Goal: Navigation & Orientation: Find specific page/section

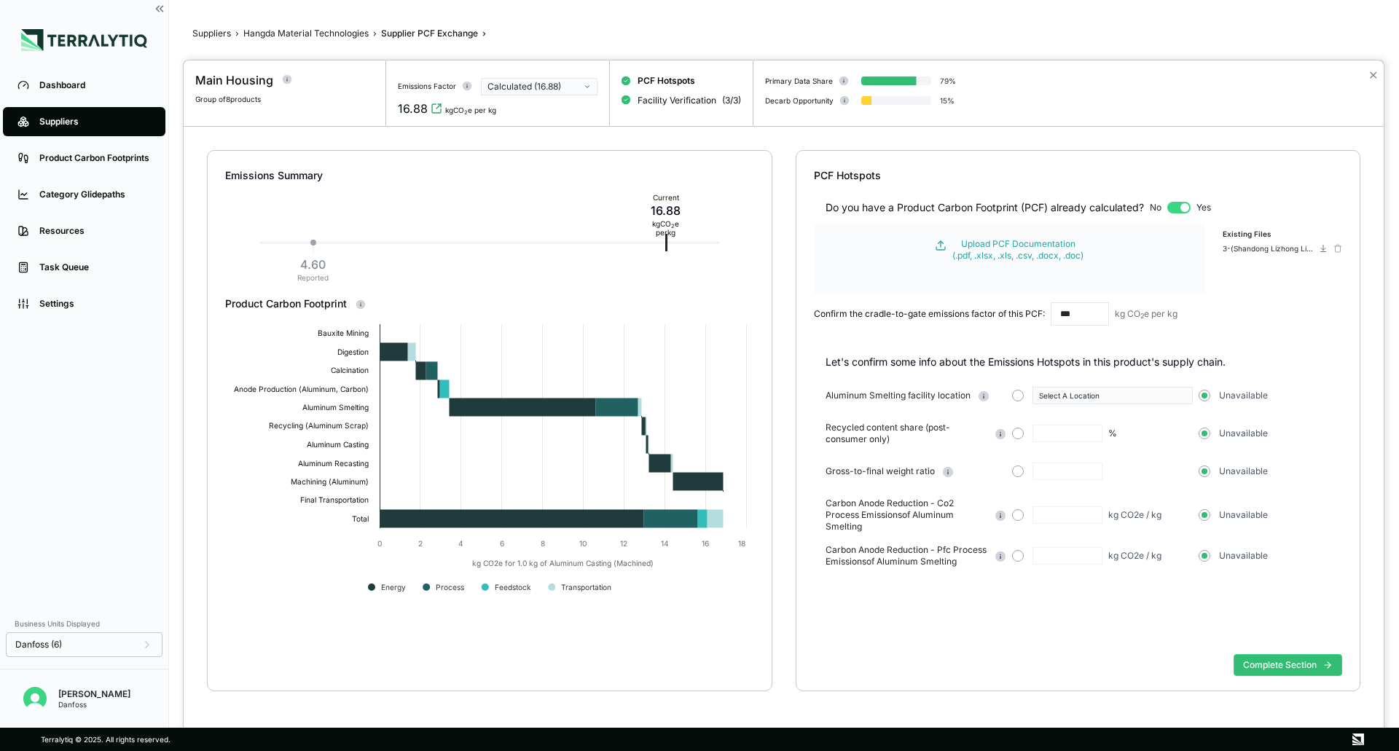
click at [58, 78] on div at bounding box center [699, 375] width 1399 height 751
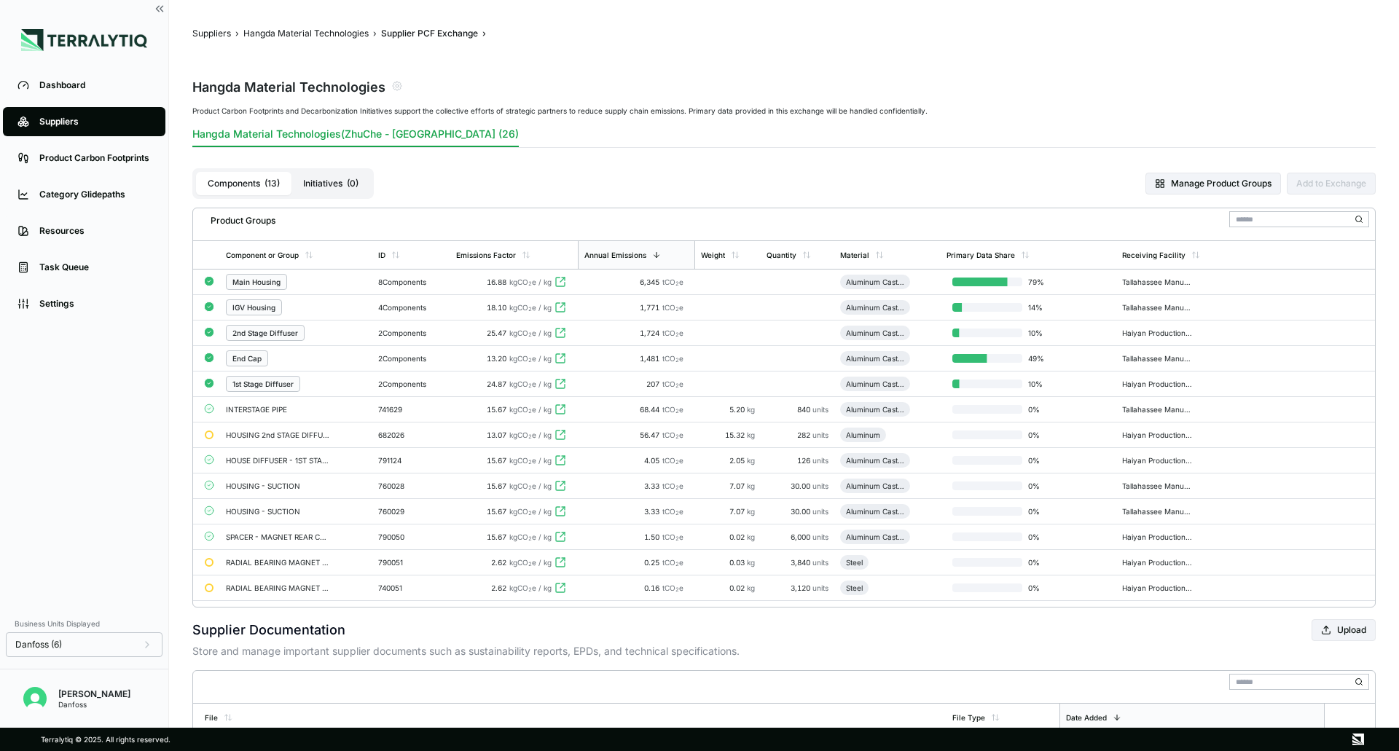
click at [58, 86] on div "Dashboard" at bounding box center [94, 85] width 111 height 12
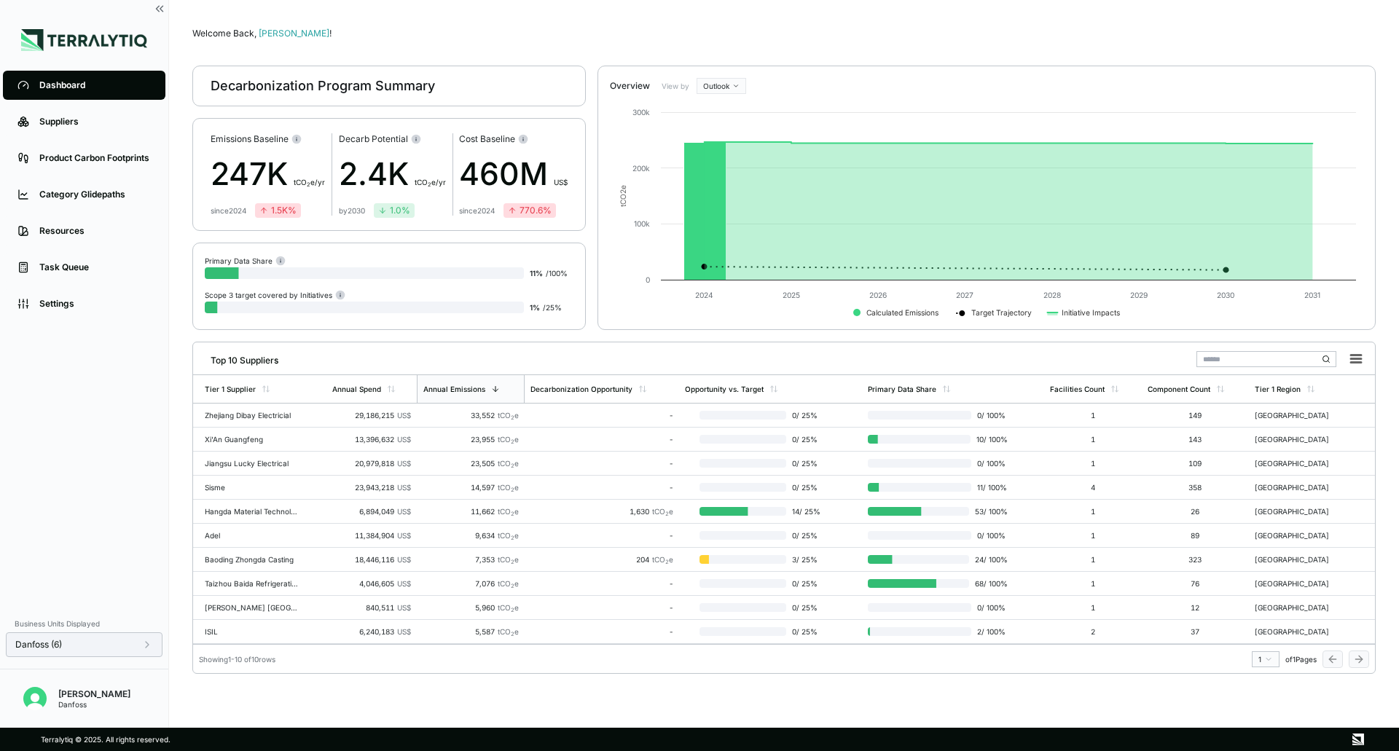
click at [147, 641] on icon at bounding box center [147, 645] width 12 height 12
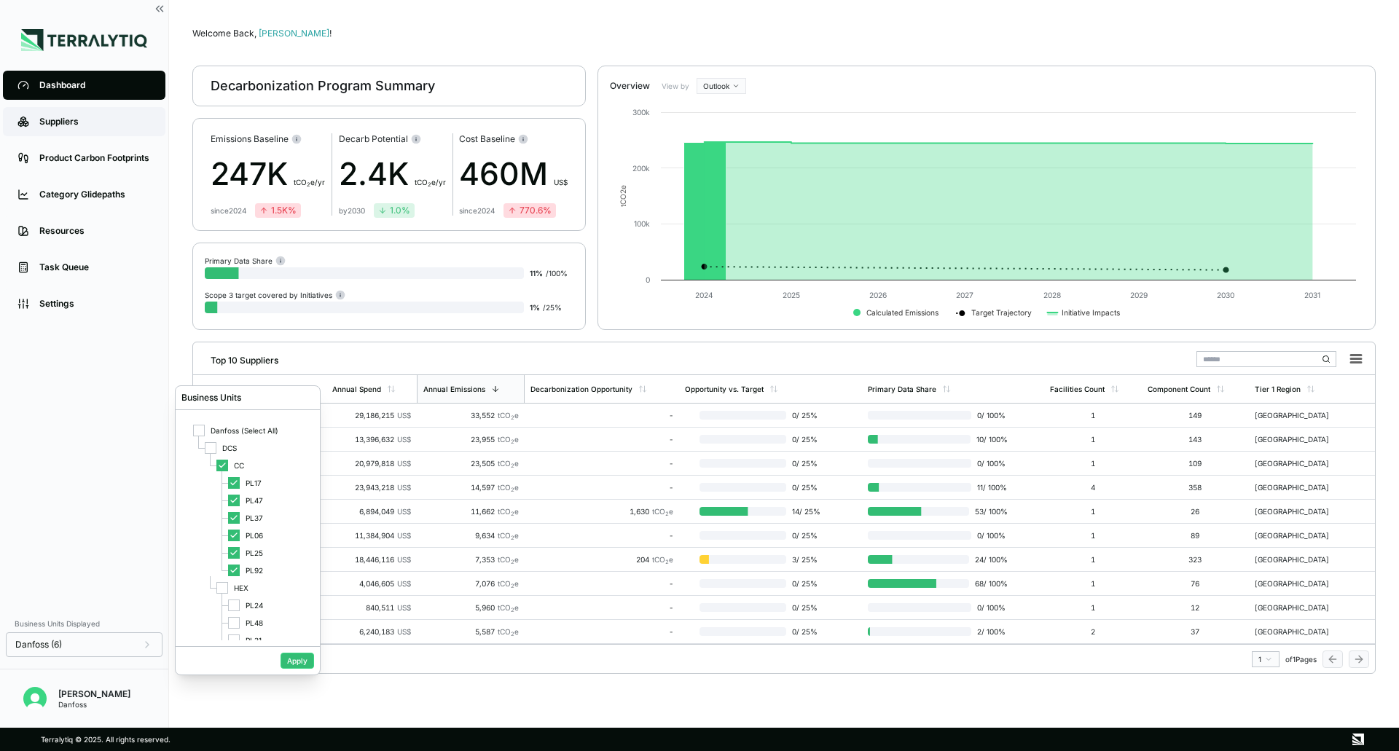
click at [95, 124] on div "Suppliers" at bounding box center [94, 122] width 111 height 12
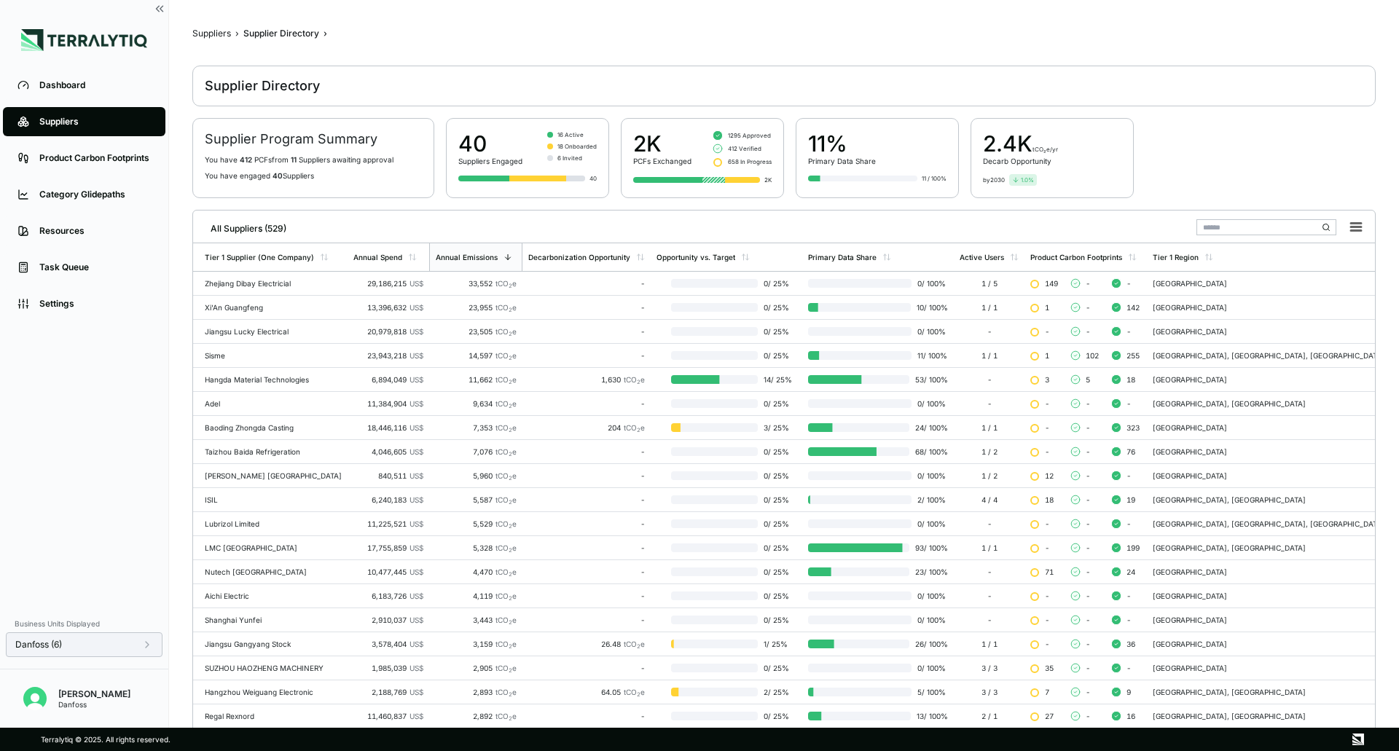
click at [143, 651] on div "Danfoss (6)" at bounding box center [84, 644] width 157 height 25
click at [151, 645] on icon at bounding box center [147, 645] width 12 height 12
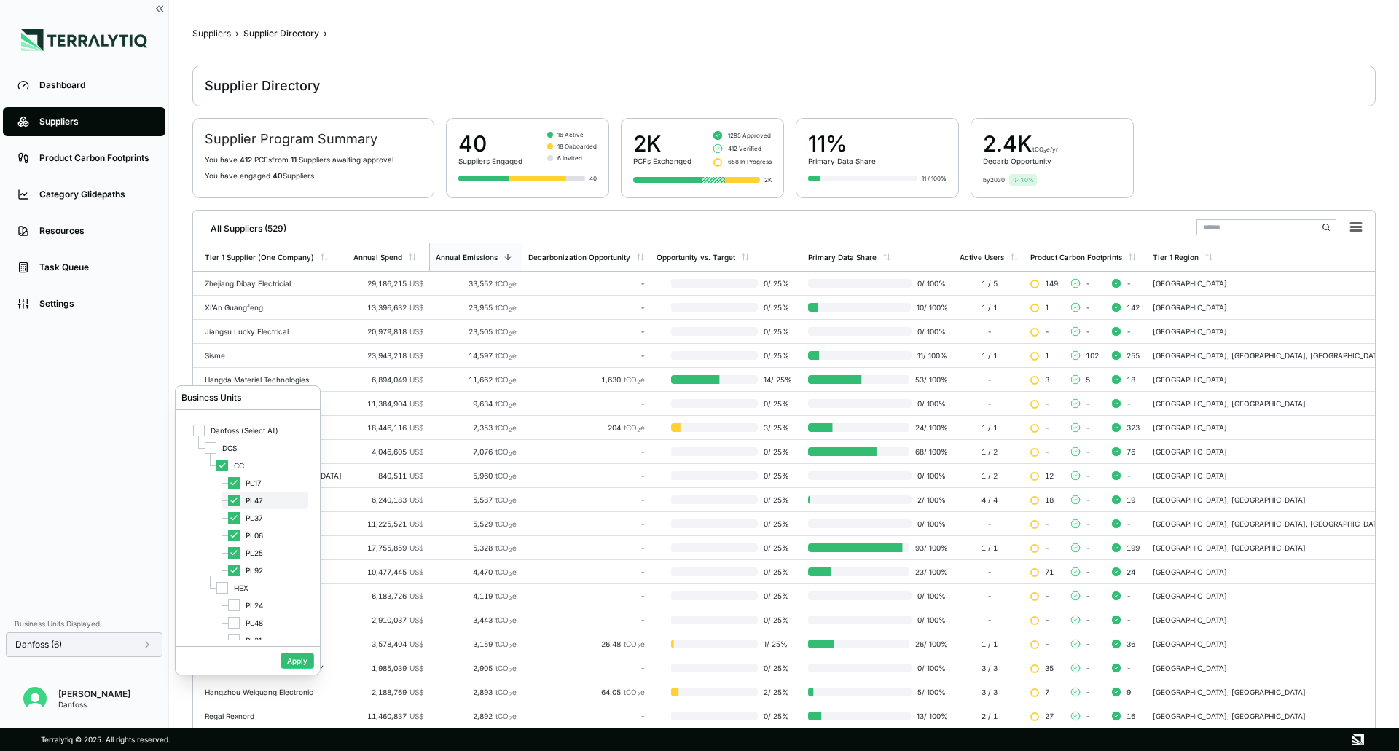
scroll to position [15, 0]
click at [220, 452] on icon at bounding box center [222, 451] width 9 height 9
click at [301, 666] on button "Apply" at bounding box center [297, 661] width 34 height 16
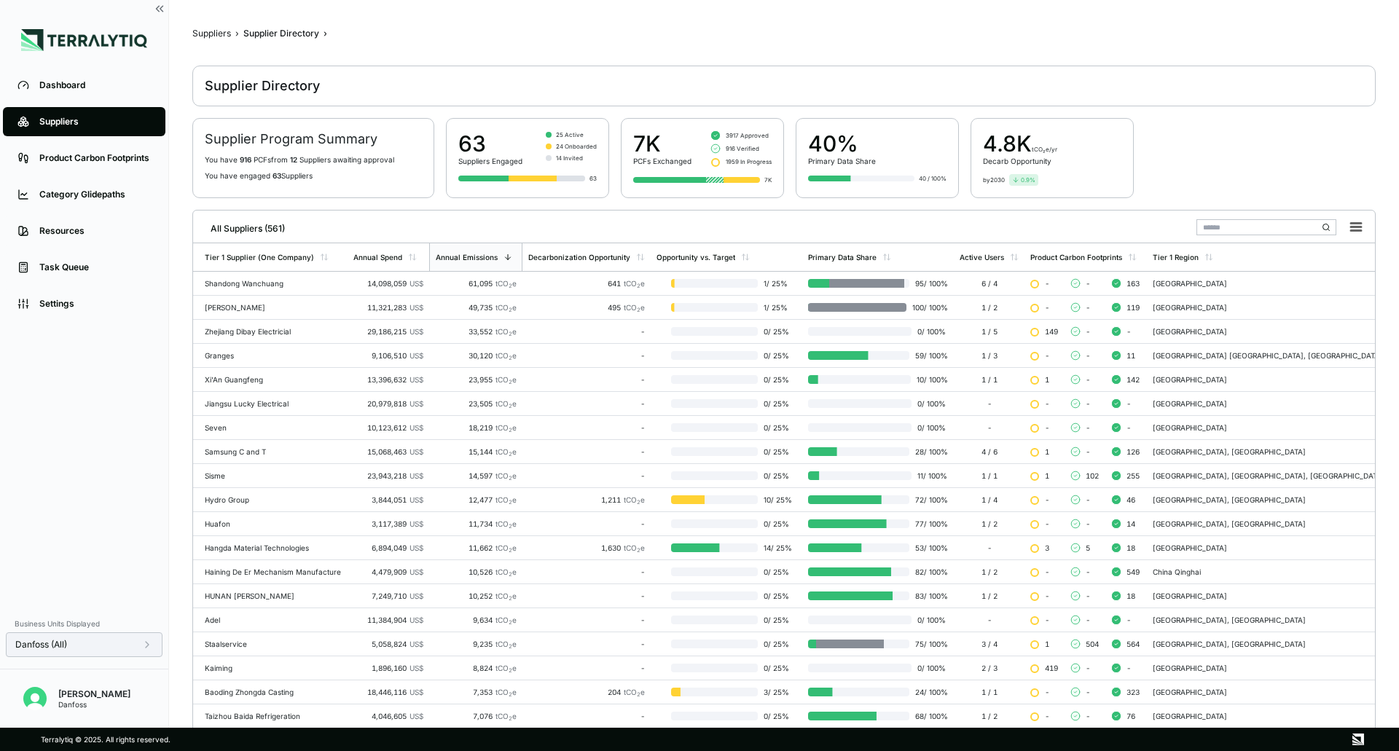
click at [153, 646] on div "Danfoss (All)" at bounding box center [84, 644] width 157 height 25
click at [146, 645] on icon at bounding box center [147, 645] width 12 height 12
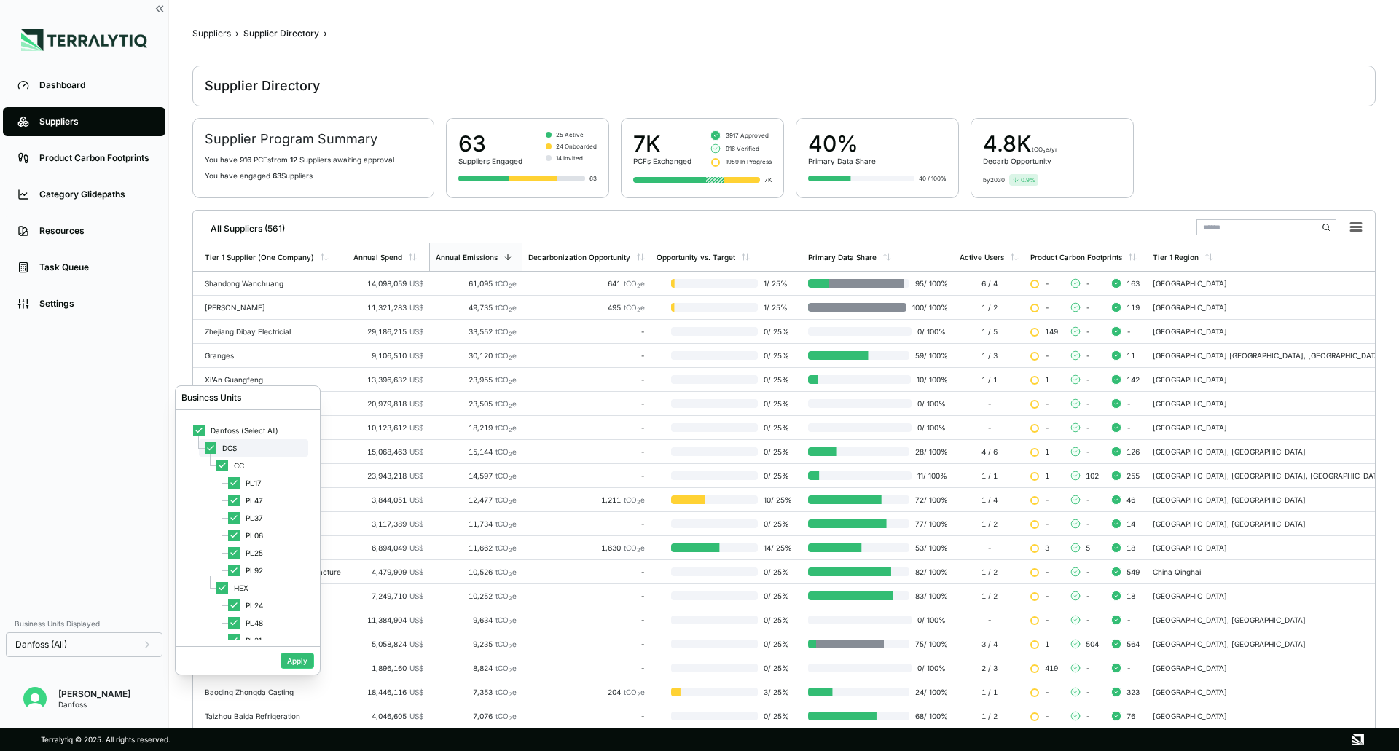
click at [214, 441] on div "DCS" at bounding box center [253, 447] width 109 height 17
click at [235, 482] on div at bounding box center [234, 483] width 12 height 12
click at [291, 658] on button "Apply" at bounding box center [297, 661] width 34 height 16
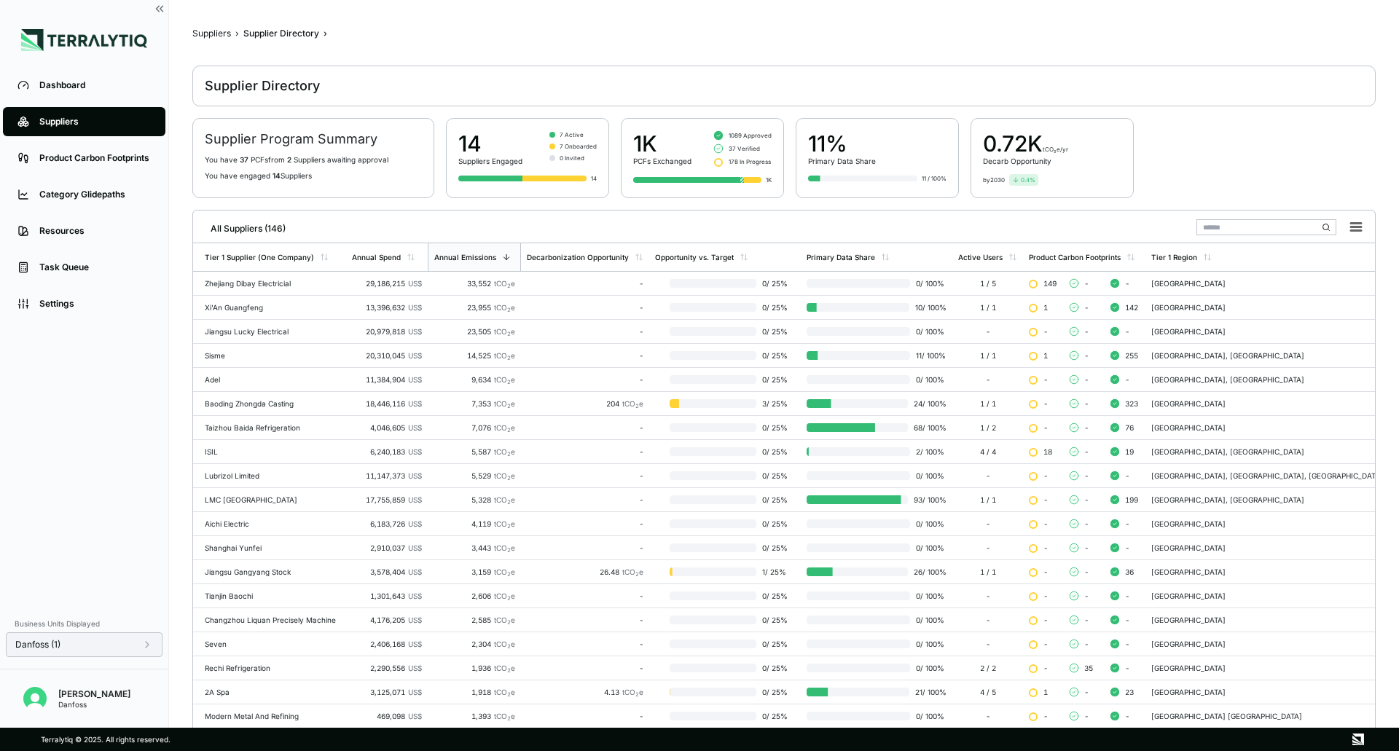
click at [141, 648] on div "Danfoss (1)" at bounding box center [84, 645] width 138 height 12
click at [248, 506] on div "PL47" at bounding box center [265, 500] width 86 height 17
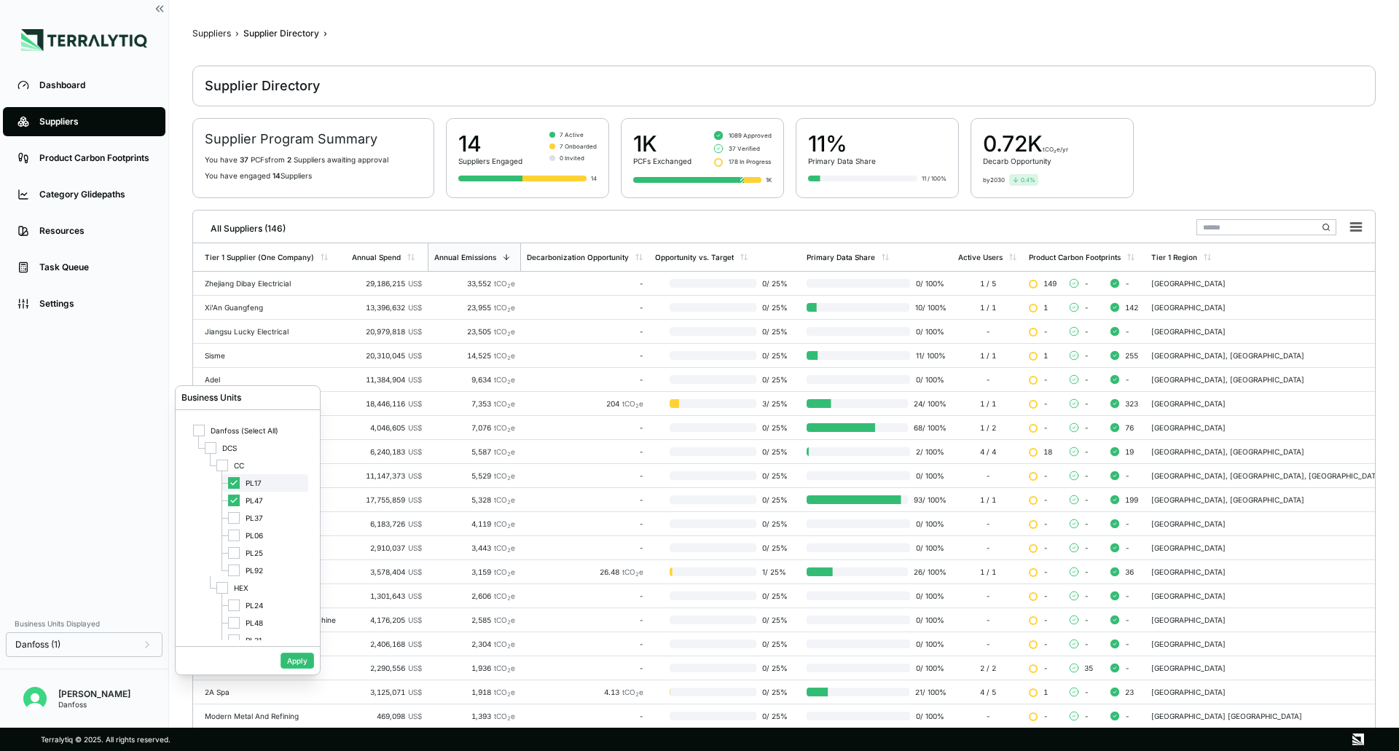
click at [250, 484] on span "PL17" at bounding box center [254, 483] width 16 height 9
click at [295, 658] on button "Apply" at bounding box center [297, 661] width 34 height 16
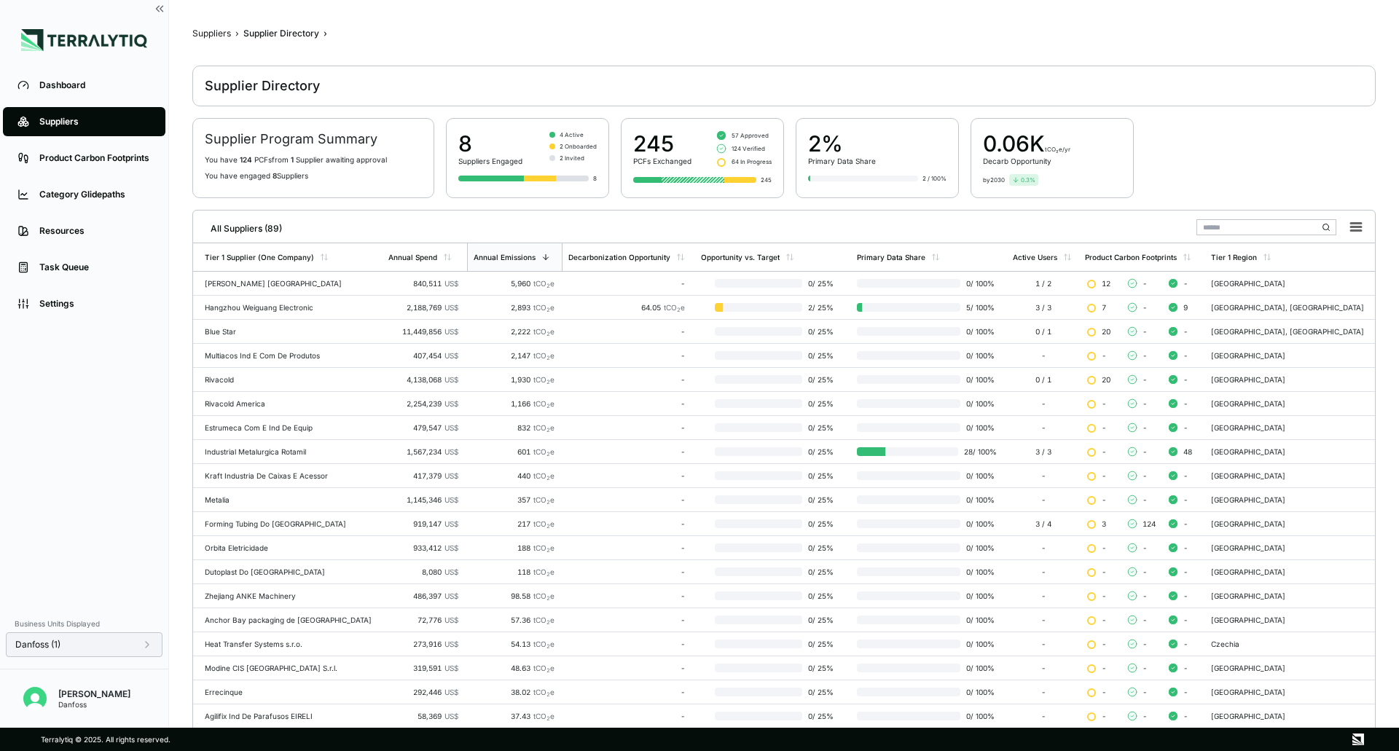
click at [145, 650] on icon at bounding box center [147, 645] width 12 height 12
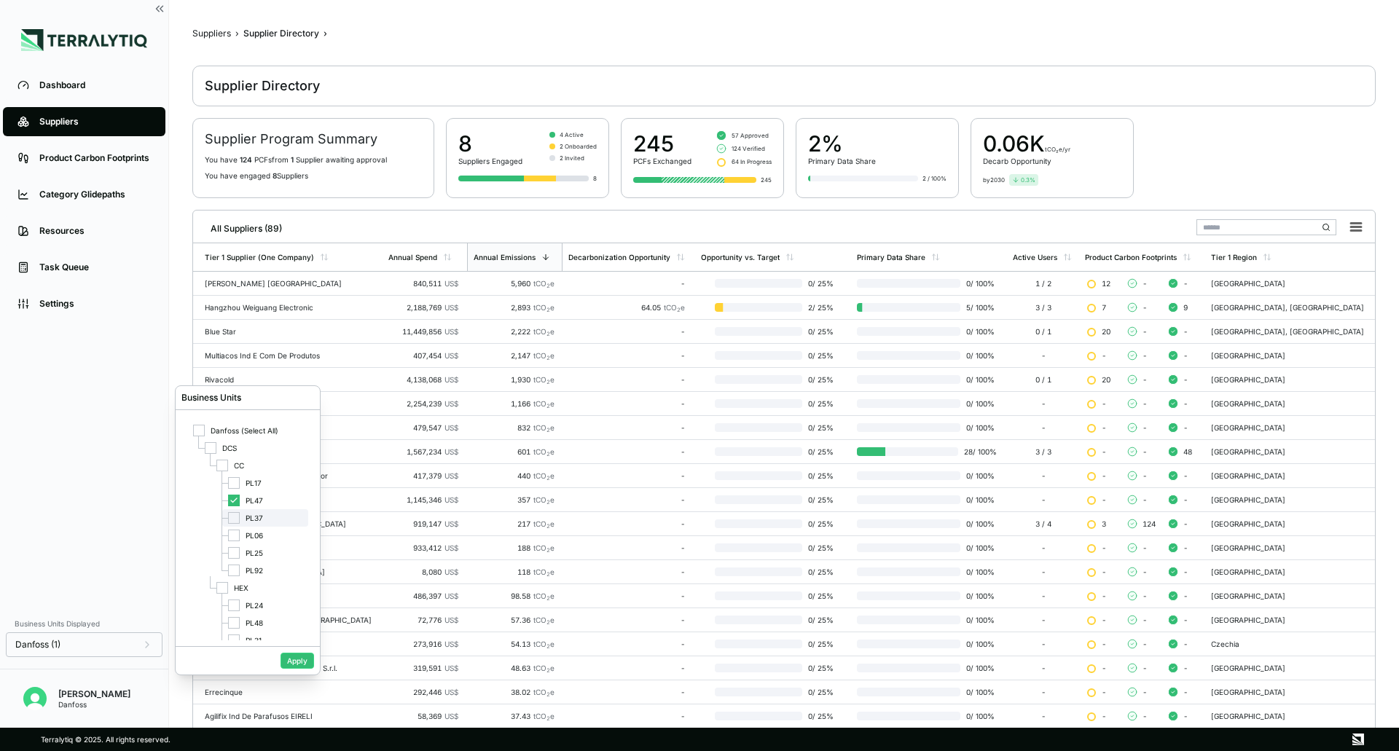
click at [235, 522] on div at bounding box center [234, 518] width 12 height 12
click at [239, 499] on div at bounding box center [234, 501] width 12 height 12
click at [286, 657] on button "Apply" at bounding box center [297, 661] width 34 height 16
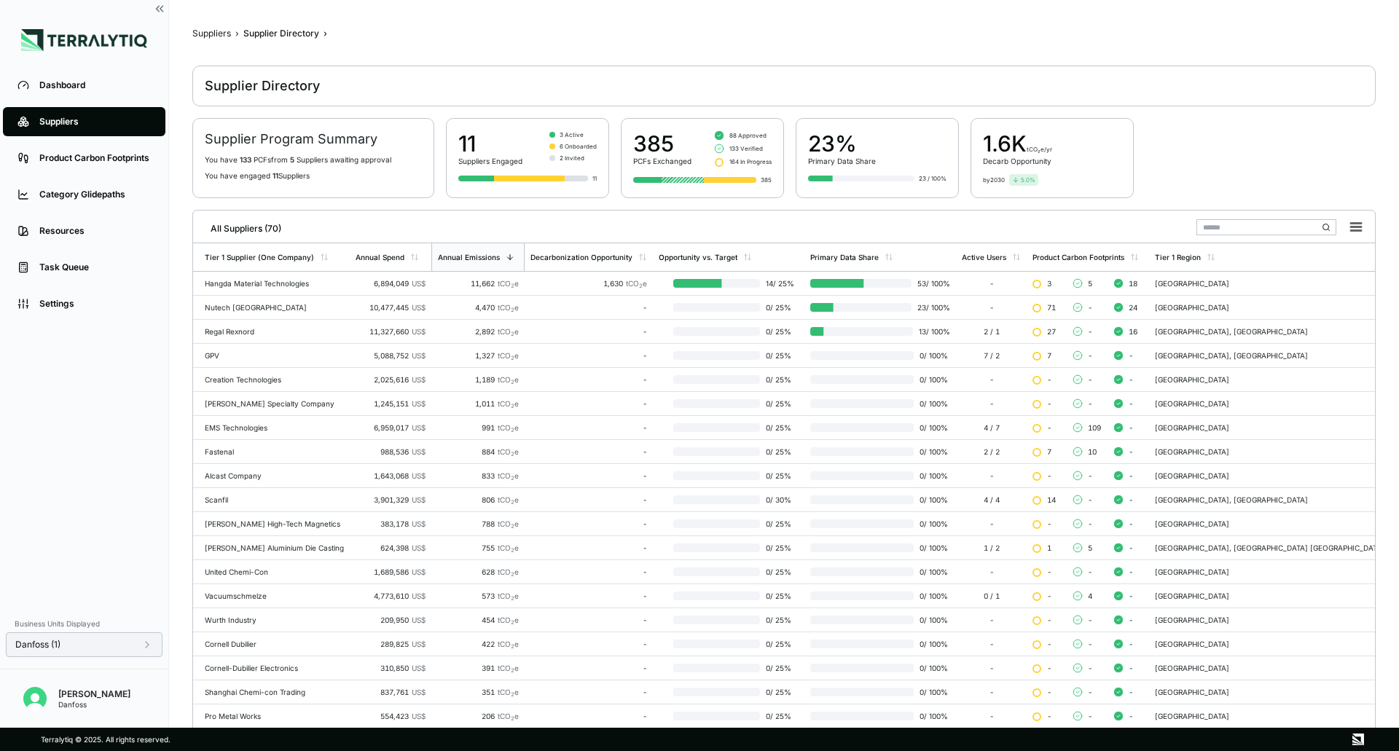
click at [144, 647] on icon at bounding box center [147, 645] width 12 height 12
click at [238, 538] on div at bounding box center [234, 536] width 12 height 12
click at [237, 522] on div at bounding box center [234, 518] width 12 height 12
click at [293, 661] on button "Apply" at bounding box center [297, 661] width 34 height 16
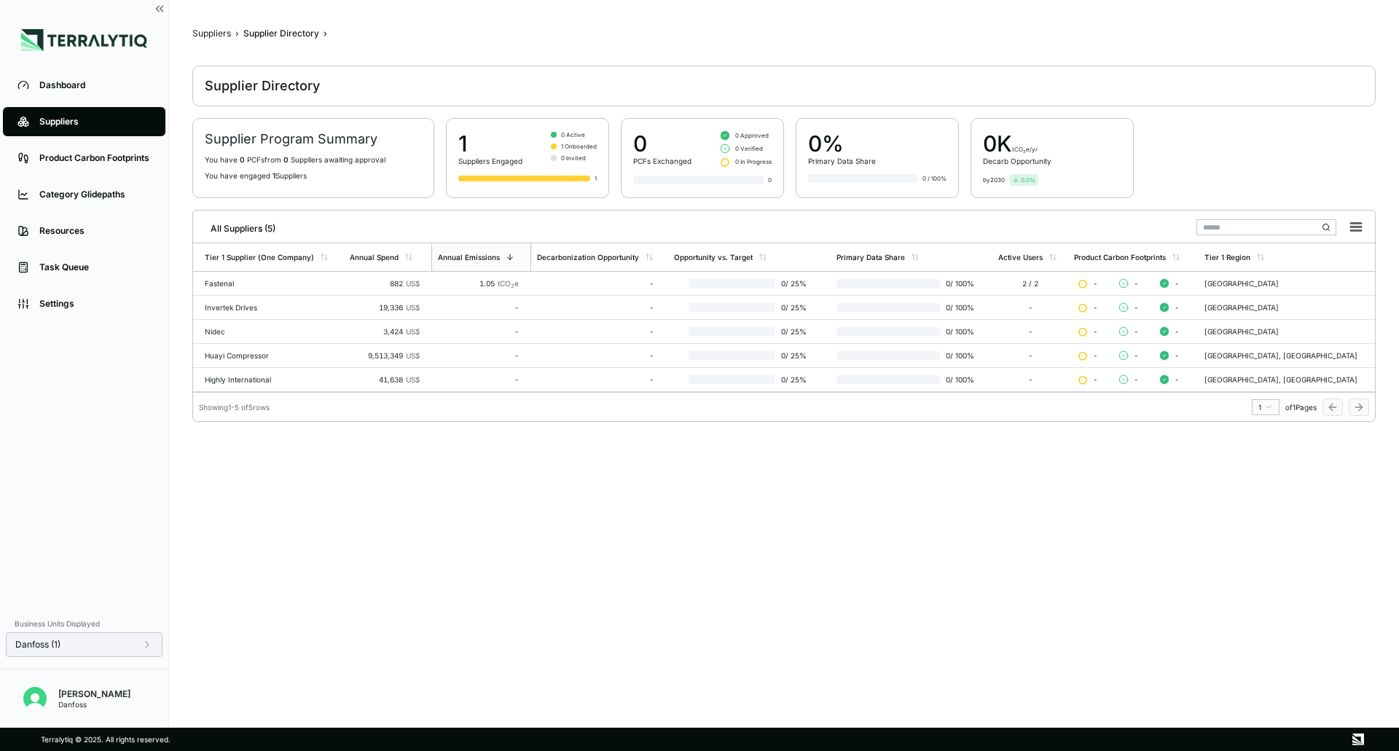
click at [144, 648] on icon at bounding box center [147, 645] width 12 height 12
click at [229, 549] on div at bounding box center [234, 553] width 12 height 12
click at [235, 535] on icon at bounding box center [234, 535] width 6 height 4
click at [299, 661] on button "Apply" at bounding box center [297, 661] width 34 height 16
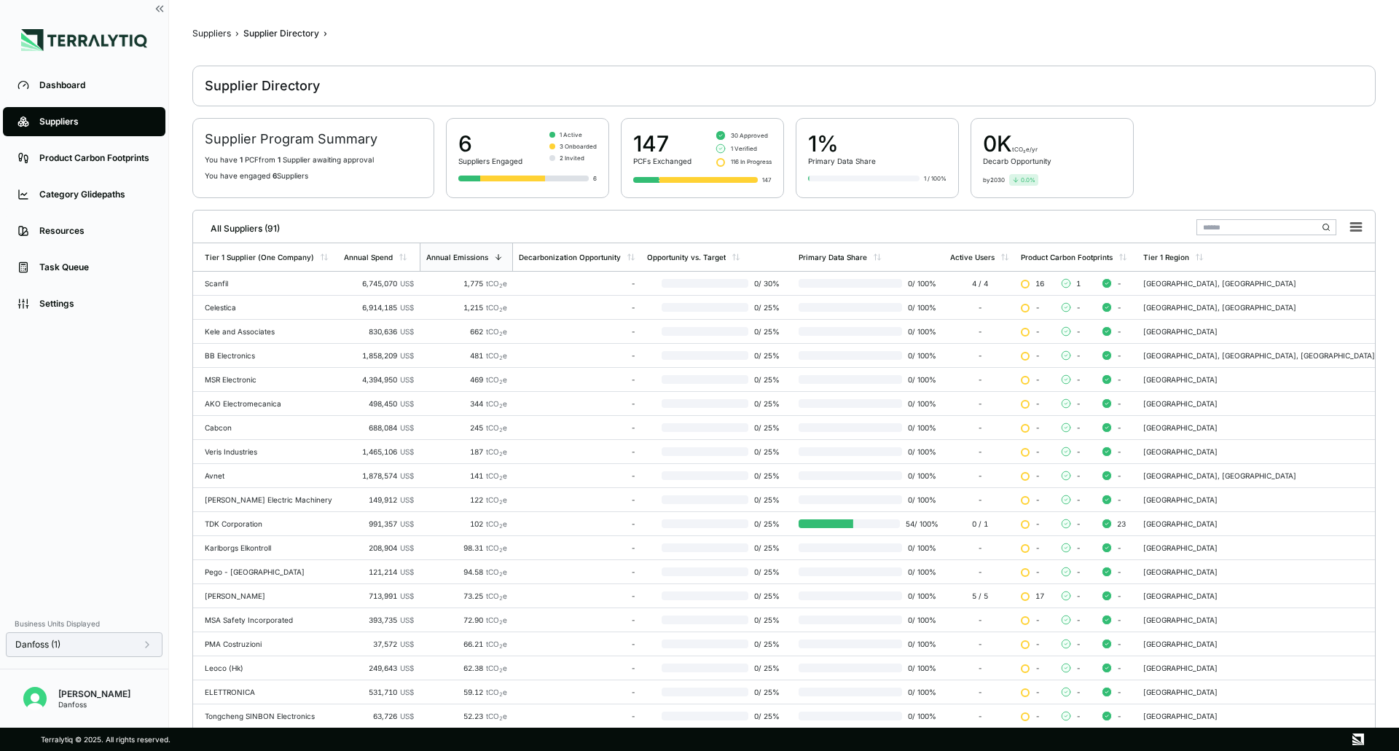
click at [152, 645] on icon at bounding box center [147, 645] width 12 height 12
click at [229, 572] on div at bounding box center [234, 571] width 12 height 12
click at [232, 550] on icon at bounding box center [233, 553] width 9 height 9
click at [305, 664] on button "Apply" at bounding box center [297, 661] width 34 height 16
